Goal: Check status: Check status

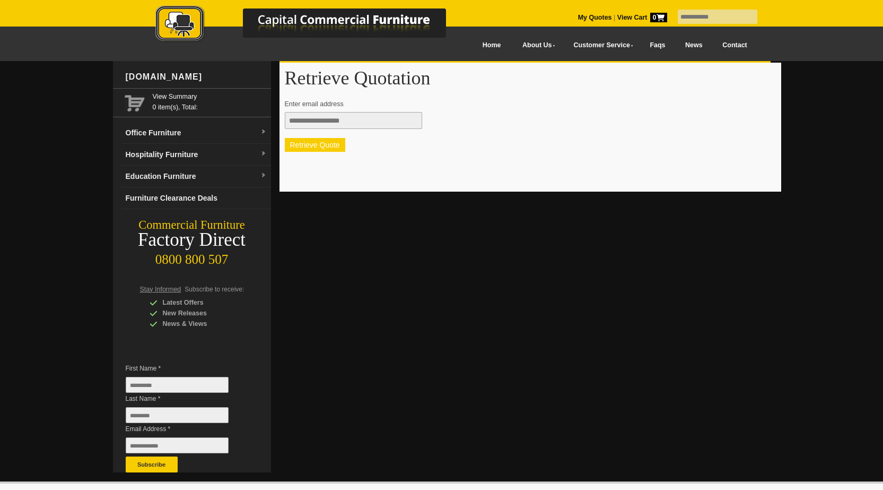
type input "**********"
click at [309, 145] on button "Retrieve Quote" at bounding box center [315, 145] width 60 height 14
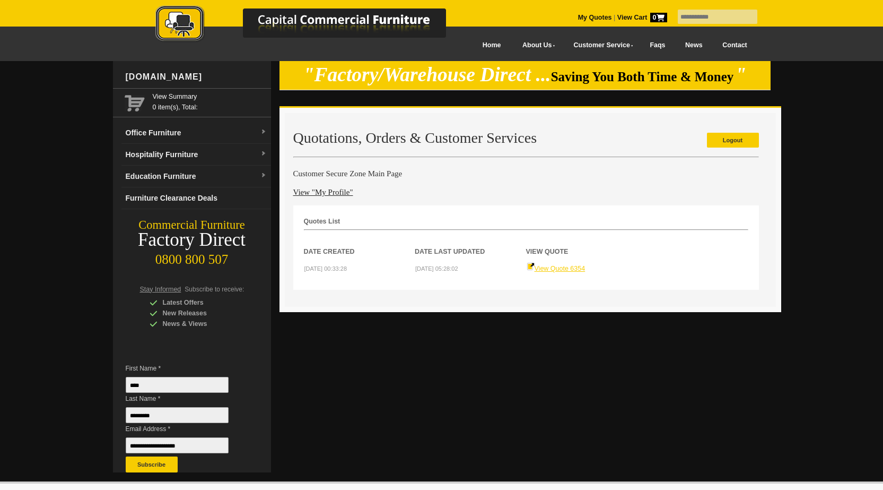
click at [558, 272] on link "View Quote 6354" at bounding box center [556, 268] width 59 height 7
